Goal: Navigation & Orientation: Understand site structure

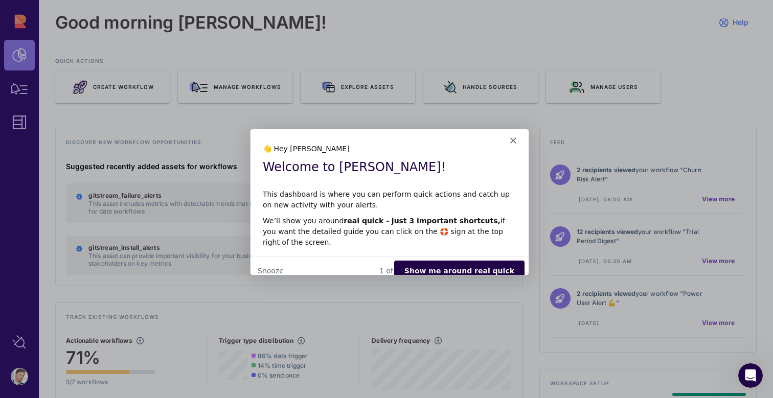
click at [473, 260] on button "Show me around real quick" at bounding box center [459, 270] width 130 height 21
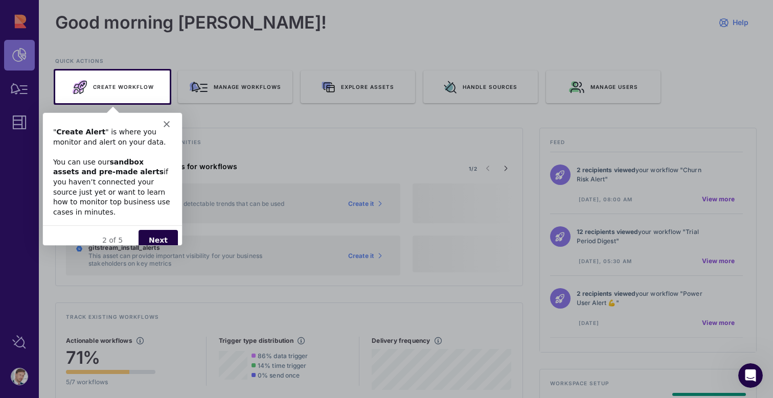
click at [154, 230] on button "Next" at bounding box center [157, 240] width 39 height 21
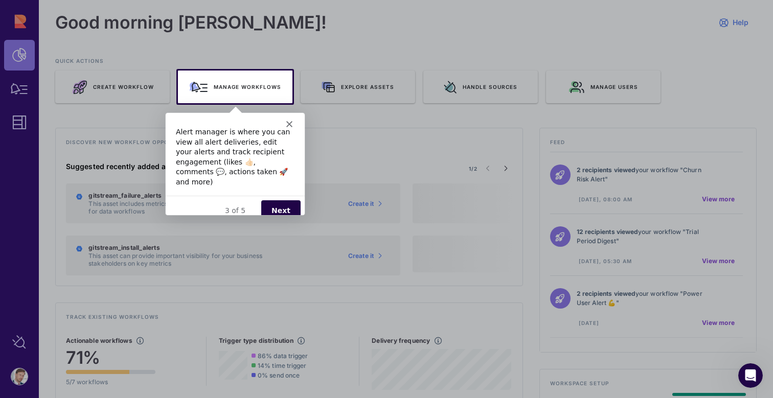
click at [262, 205] on div "3 of 5" at bounding box center [234, 210] width 139 height 11
click at [276, 201] on button "Next" at bounding box center [280, 210] width 39 height 21
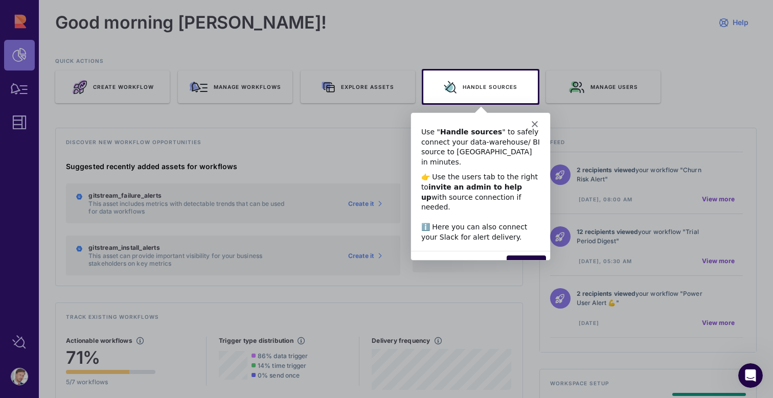
click at [520, 255] on button "Next" at bounding box center [525, 265] width 39 height 21
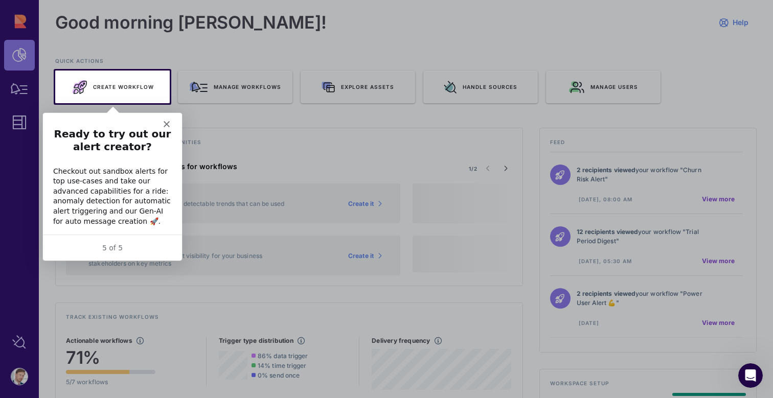
click at [164, 126] on polygon "Close" at bounding box center [166, 124] width 6 height 6
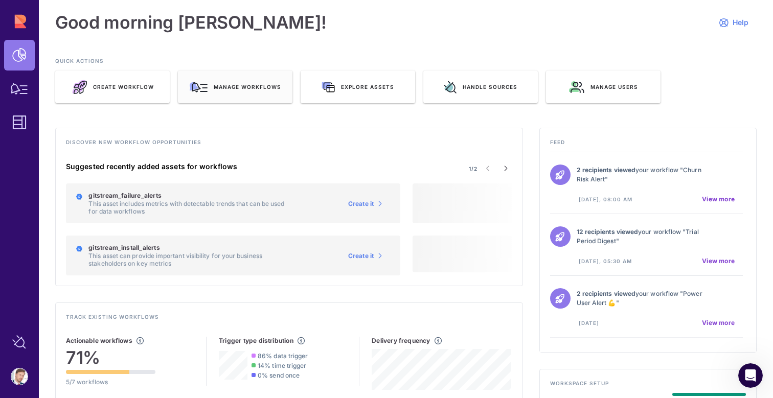
click at [224, 92] on div "Manage workflows" at bounding box center [235, 87] width 115 height 33
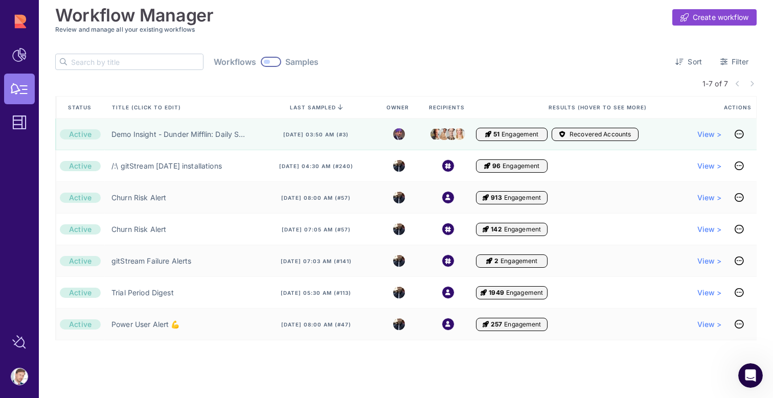
click at [261, 59] on div at bounding box center [271, 62] width 20 height 10
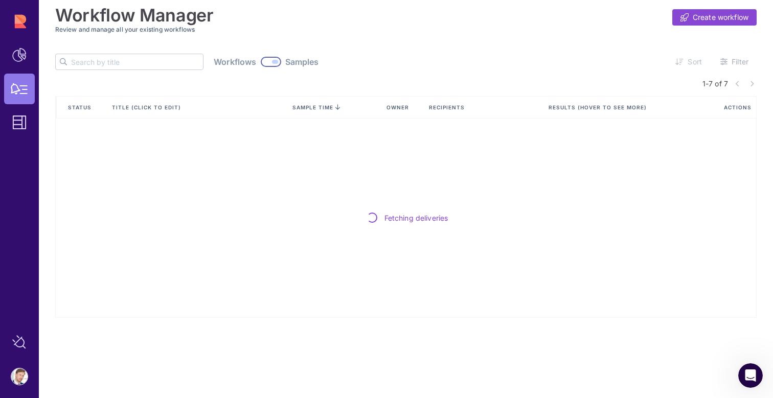
click at [261, 59] on div at bounding box center [271, 62] width 20 height 10
